Goal: Task Accomplishment & Management: Manage account settings

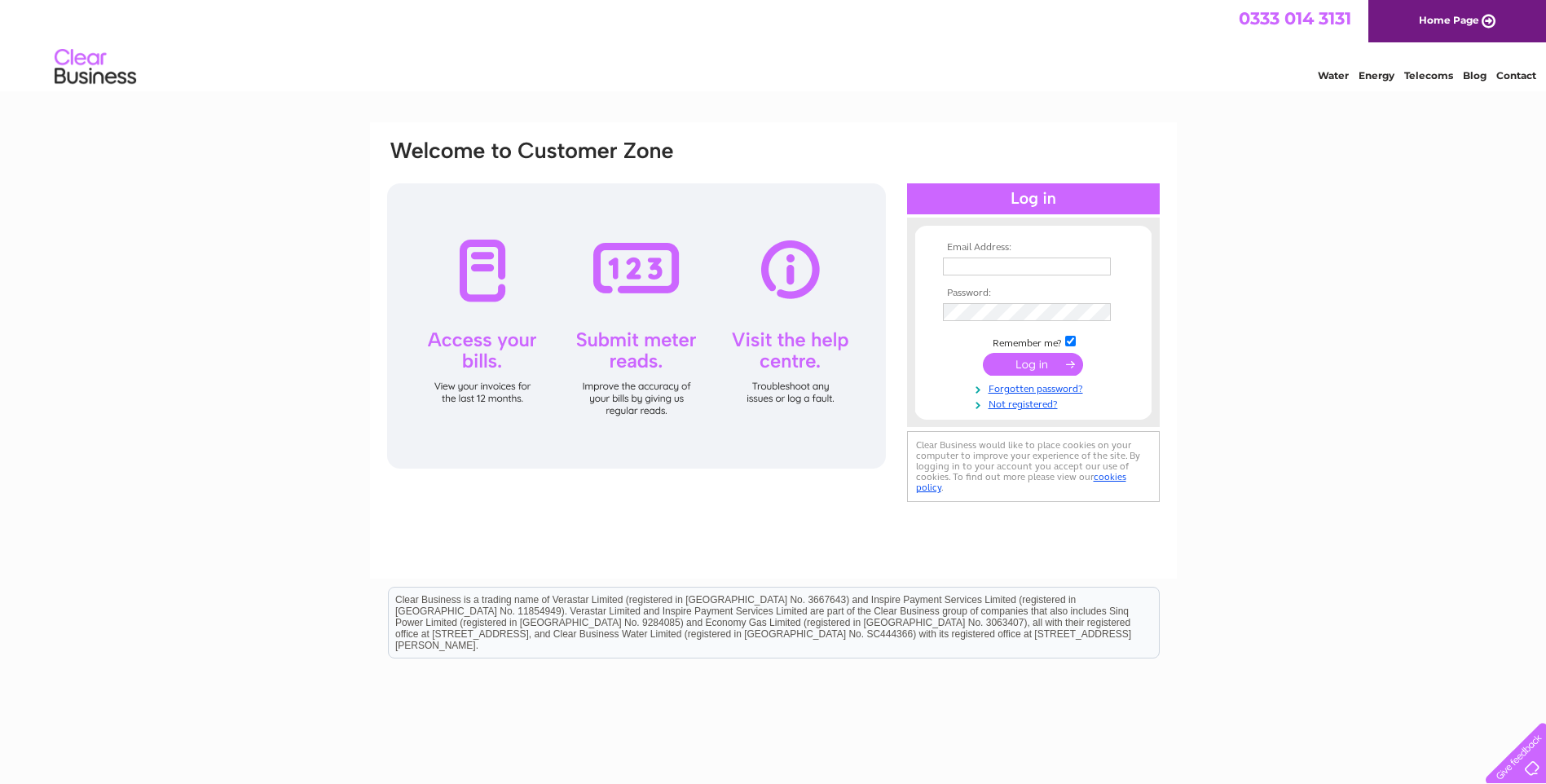
type input "dwfstocktaking@outlook.com"
click at [1028, 359] on input "submit" at bounding box center [1033, 364] width 100 height 23
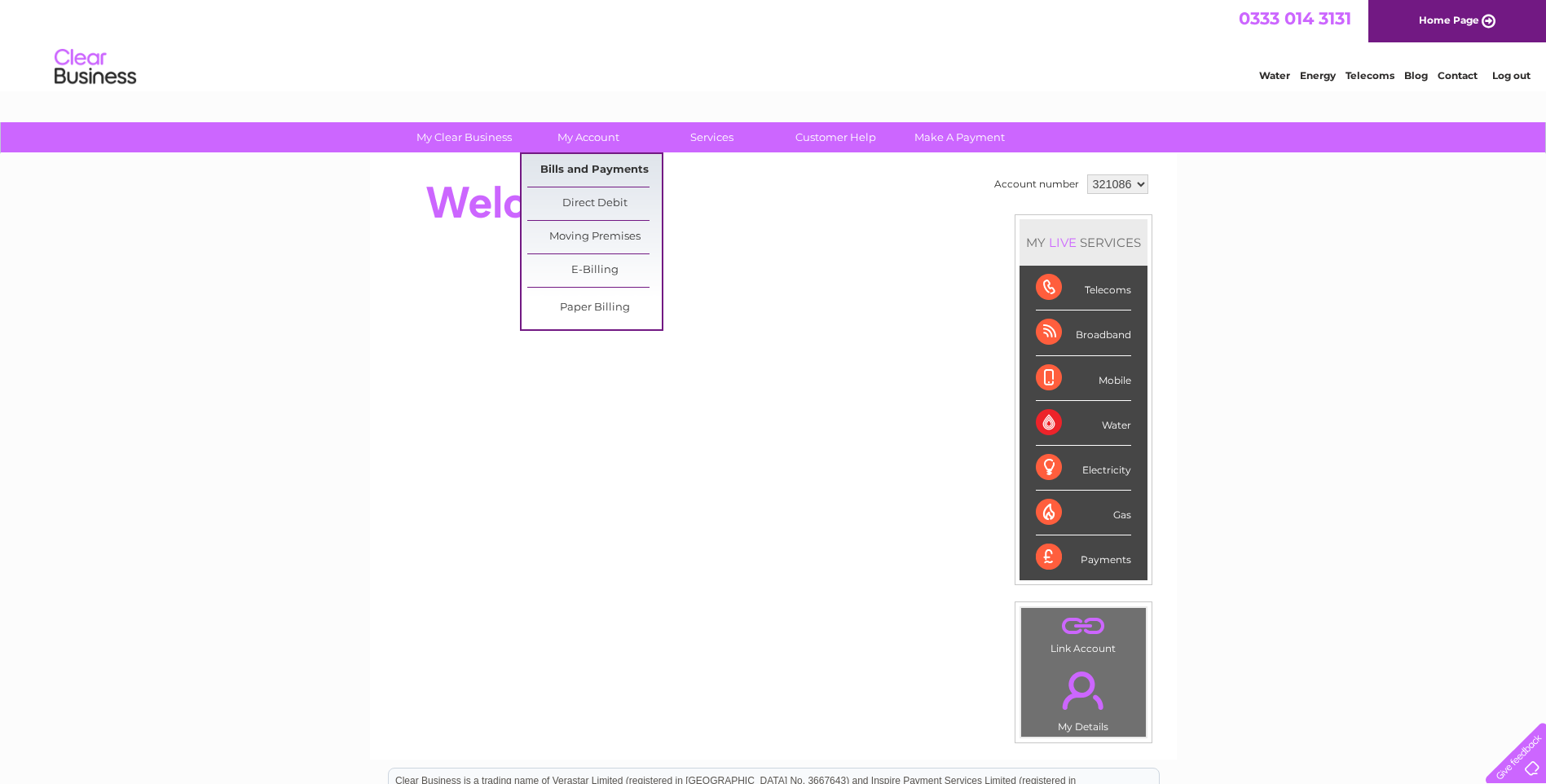
click at [592, 167] on link "Bills and Payments" at bounding box center [594, 170] width 134 height 32
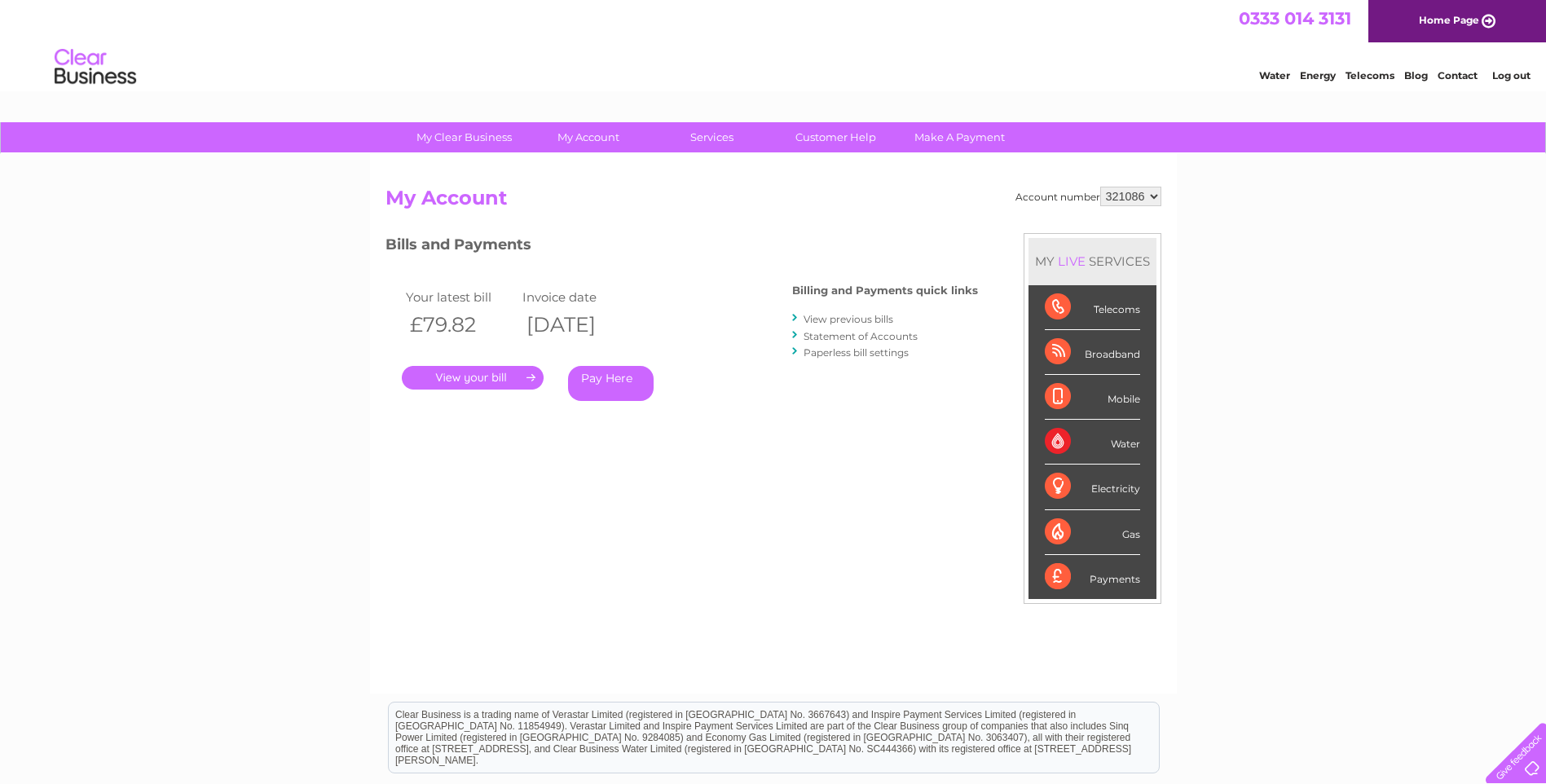
click at [500, 376] on link "." at bounding box center [472, 377] width 142 height 24
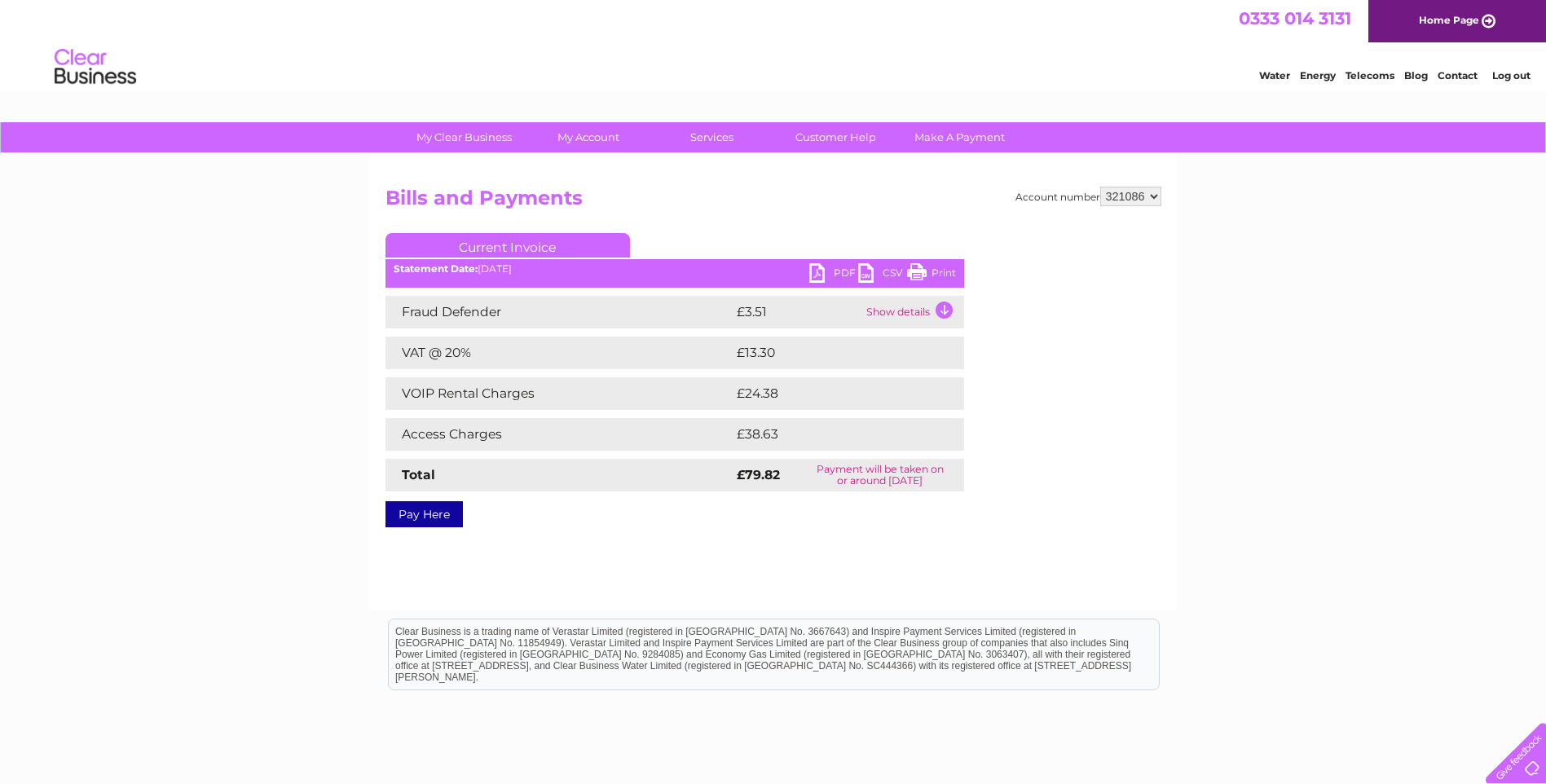
click at [917, 273] on link "Print" at bounding box center [932, 275] width 49 height 24
click at [944, 306] on td "Show details" at bounding box center [913, 312] width 102 height 32
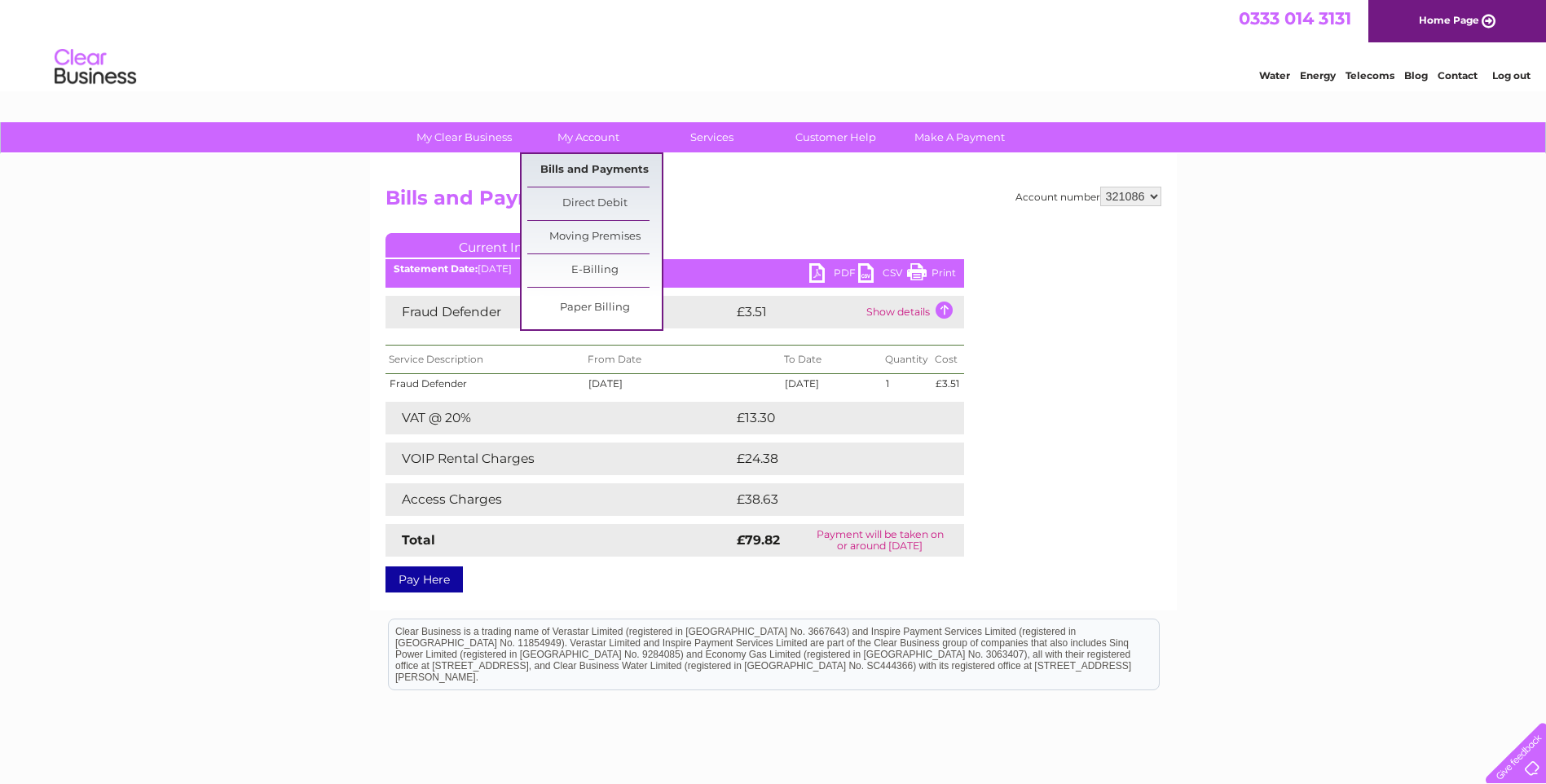
click at [583, 164] on link "Bills and Payments" at bounding box center [594, 170] width 134 height 32
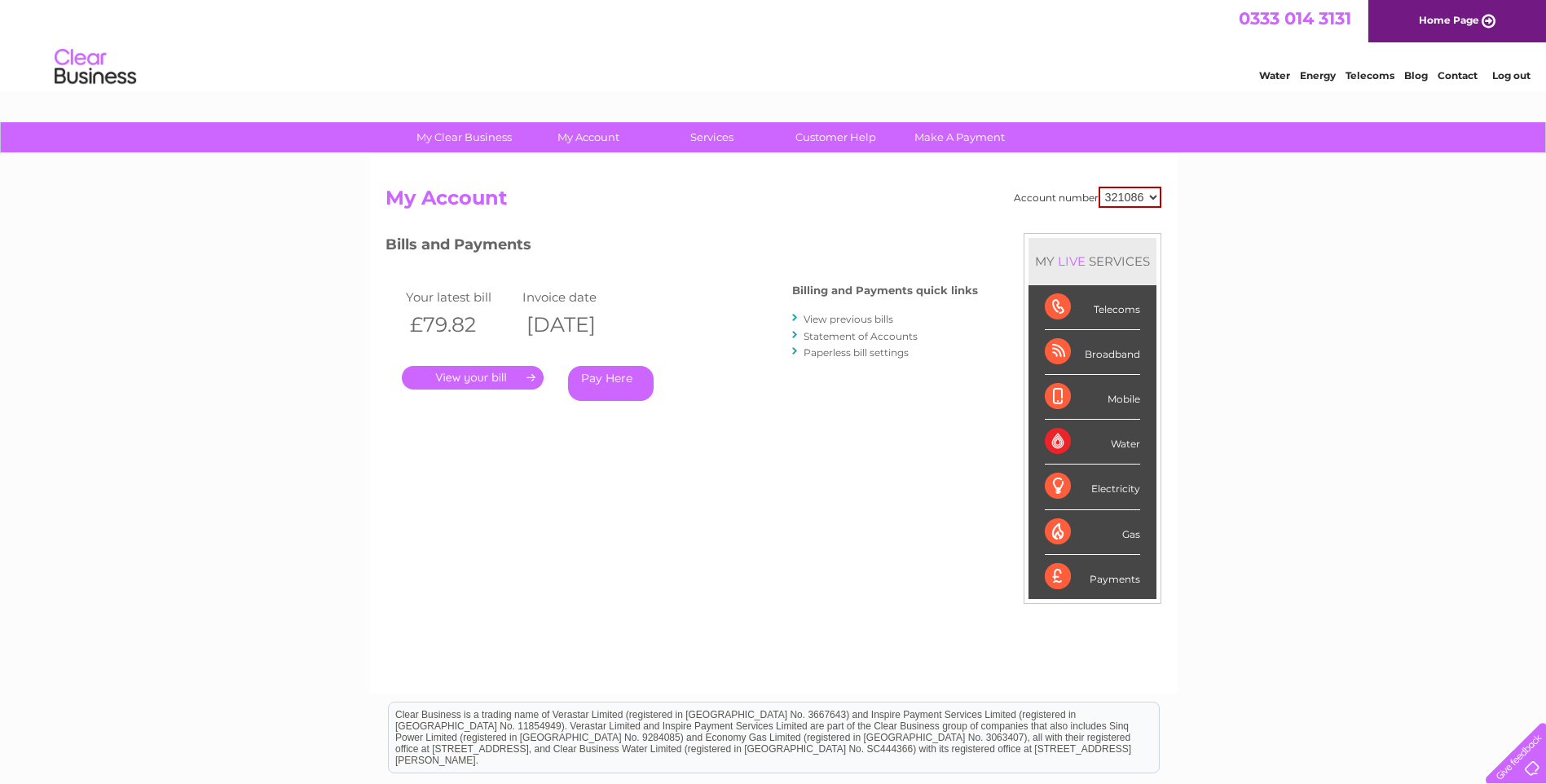
click at [822, 316] on link "View previous bills" at bounding box center [848, 318] width 90 height 12
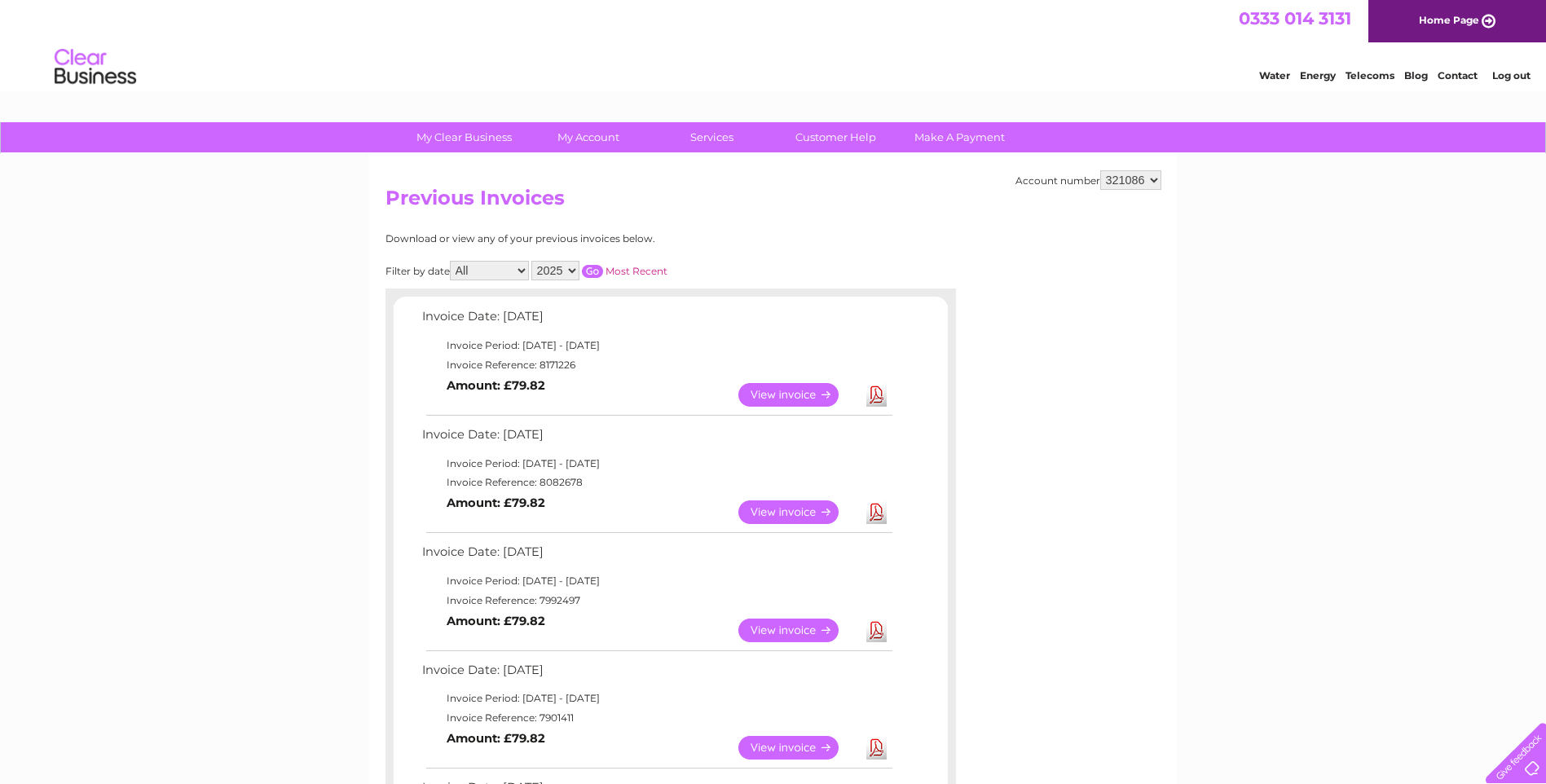
click at [791, 391] on link "View" at bounding box center [798, 394] width 120 height 24
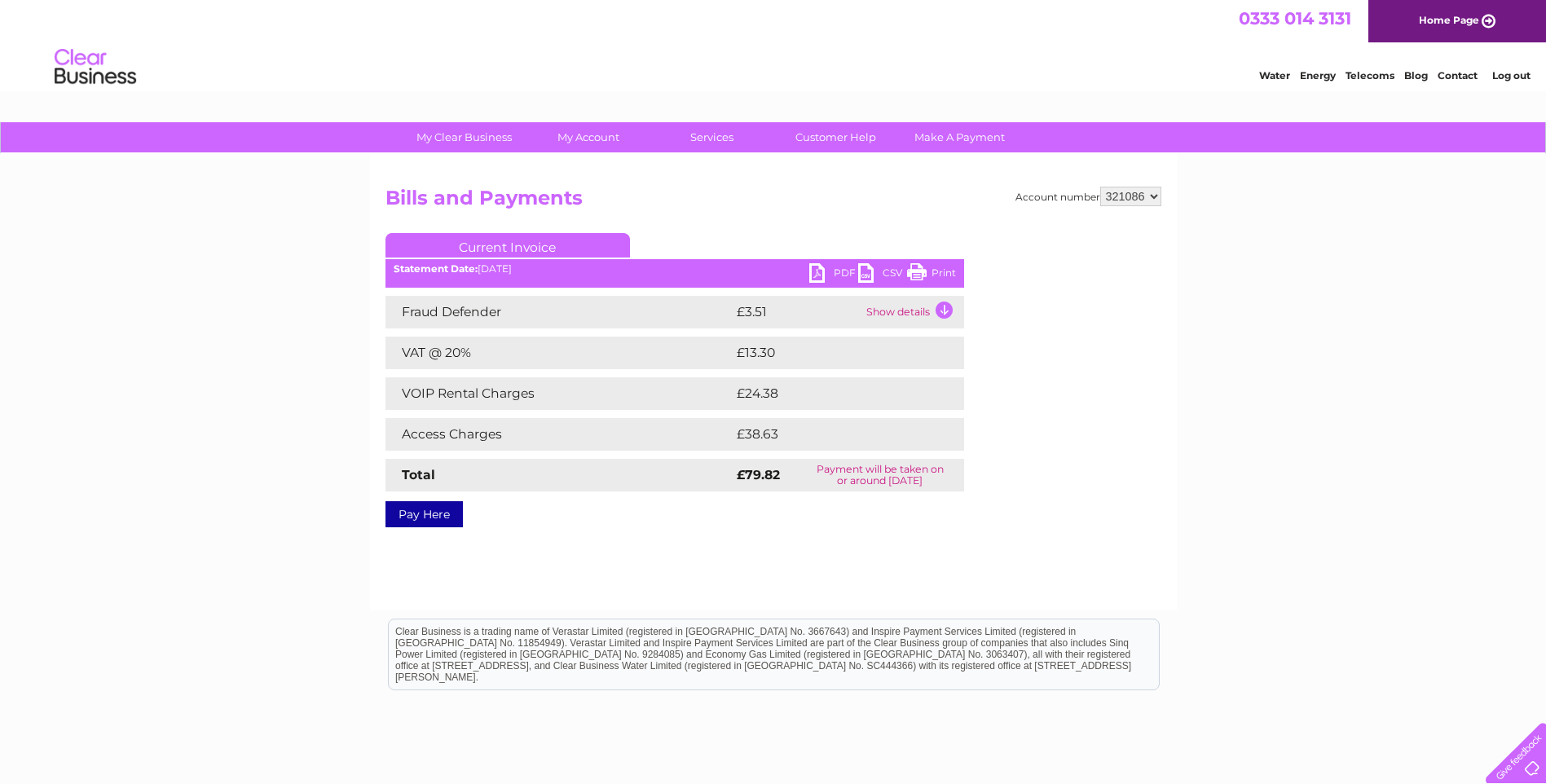
click at [843, 268] on link "PDF" at bounding box center [833, 275] width 49 height 24
